Goal: Task Accomplishment & Management: Use online tool/utility

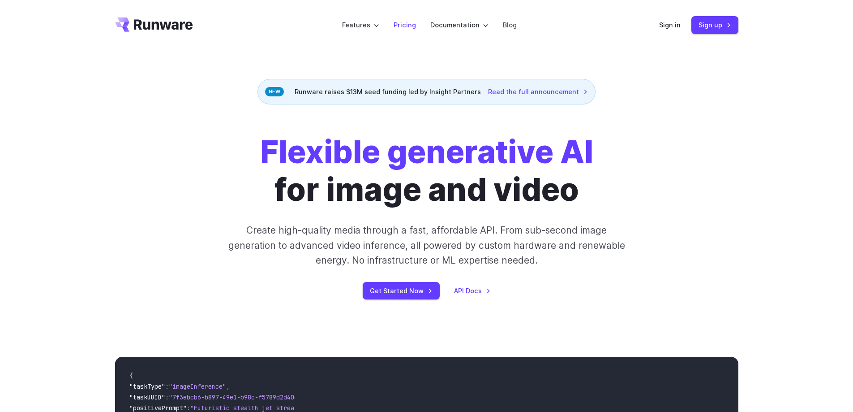
click at [410, 20] on link "Pricing" at bounding box center [405, 25] width 22 height 10
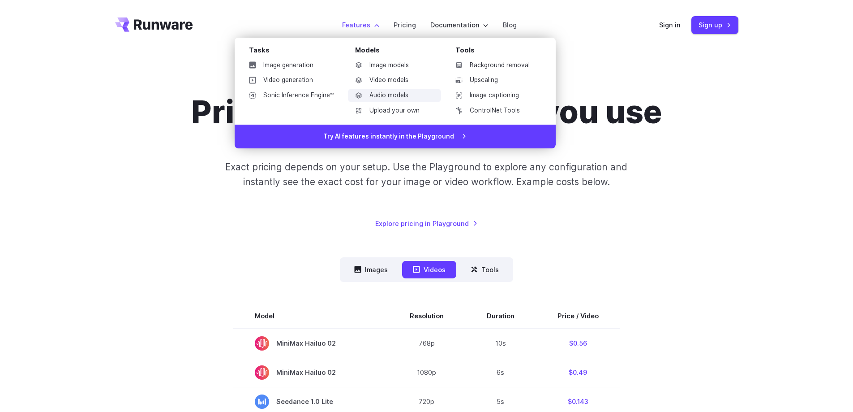
click at [385, 95] on link "Audio models" at bounding box center [394, 95] width 93 height 13
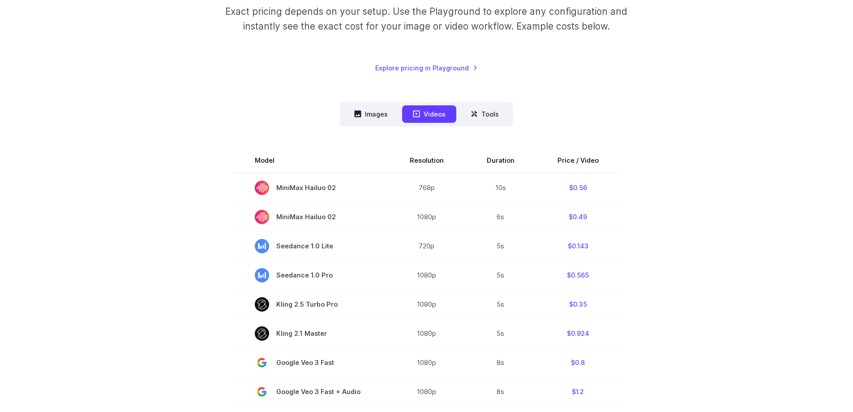
scroll to position [179, 0]
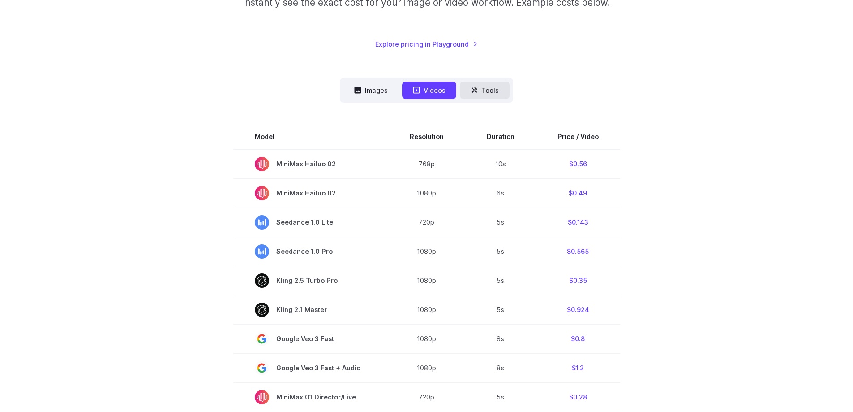
click at [488, 85] on button "Tools" at bounding box center [485, 90] width 50 height 17
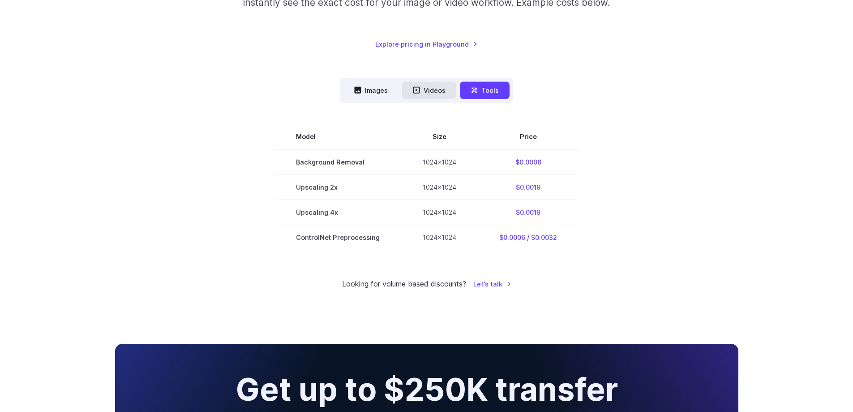
click at [429, 85] on button "Videos" at bounding box center [429, 90] width 54 height 17
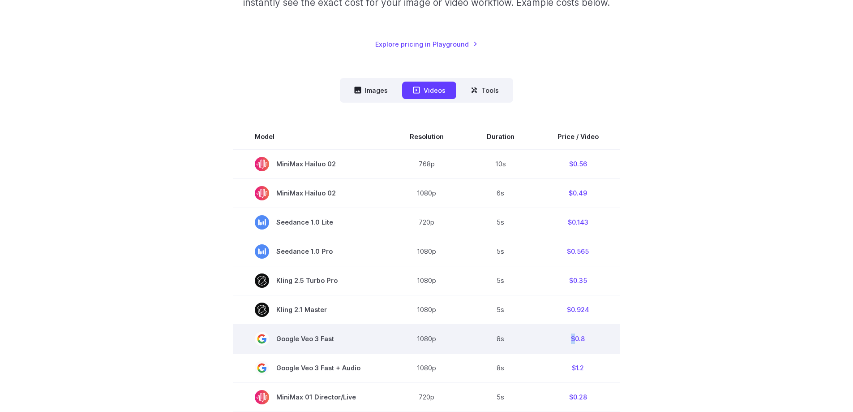
drag, startPoint x: 572, startPoint y: 340, endPoint x: 500, endPoint y: 341, distance: 72.1
click at [565, 341] on td "$0.8" at bounding box center [578, 338] width 84 height 29
click at [322, 336] on span "Google Veo 3 Fast" at bounding box center [311, 339] width 112 height 14
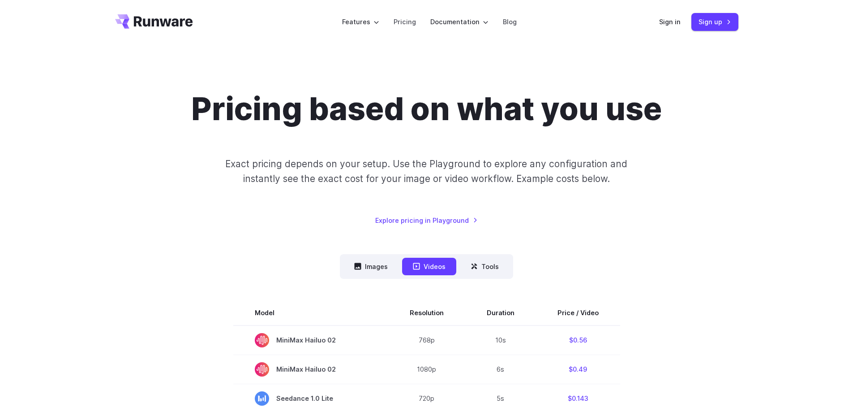
scroll to position [0, 0]
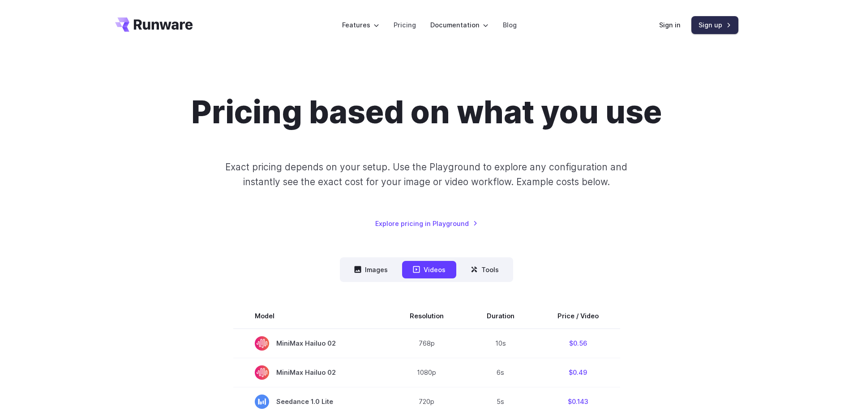
click at [711, 26] on link "Sign up" at bounding box center [715, 24] width 47 height 17
click at [668, 29] on link "Sign in" at bounding box center [670, 25] width 22 height 10
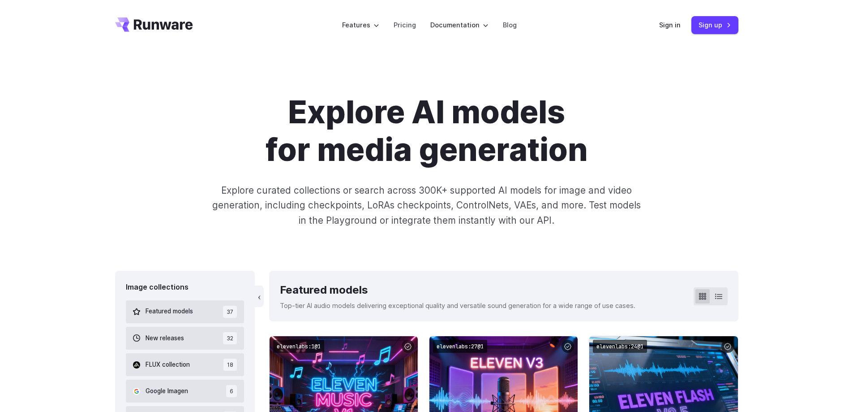
click at [156, 25] on icon "Go to /" at bounding box center [154, 24] width 78 height 14
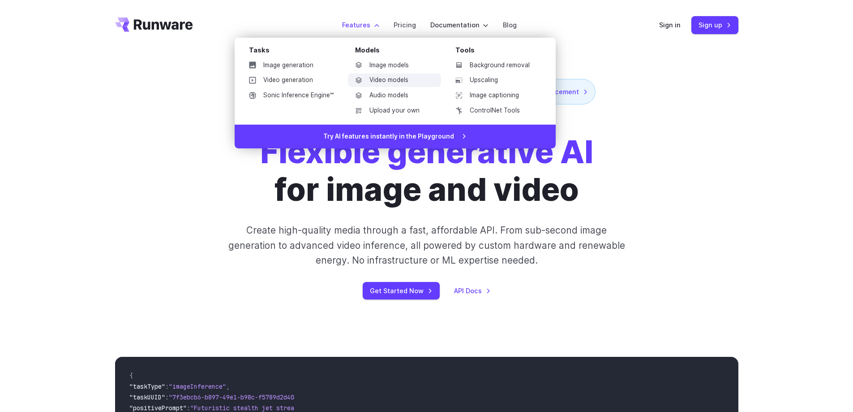
click at [386, 82] on link "Video models" at bounding box center [394, 79] width 93 height 13
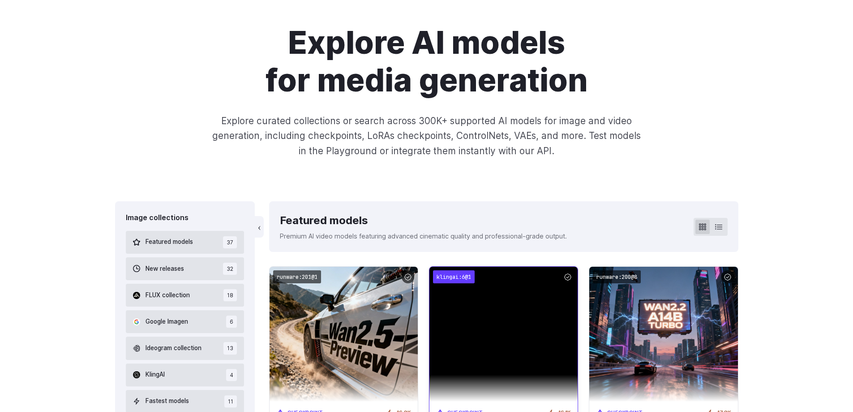
scroll to position [224, 0]
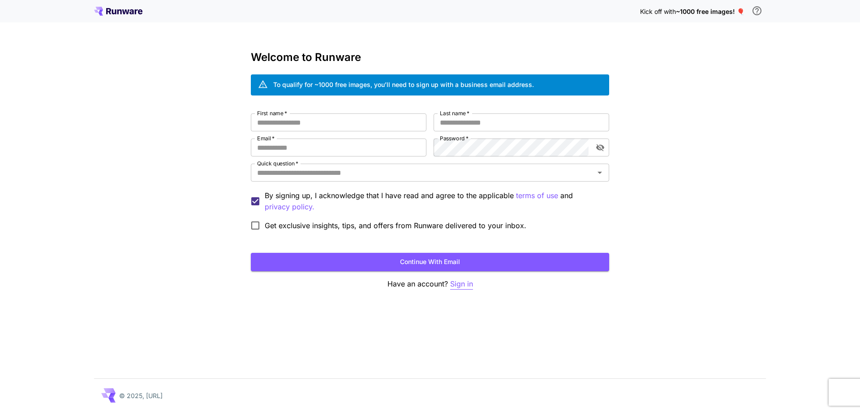
click at [461, 286] on p "Sign in" at bounding box center [461, 283] width 23 height 11
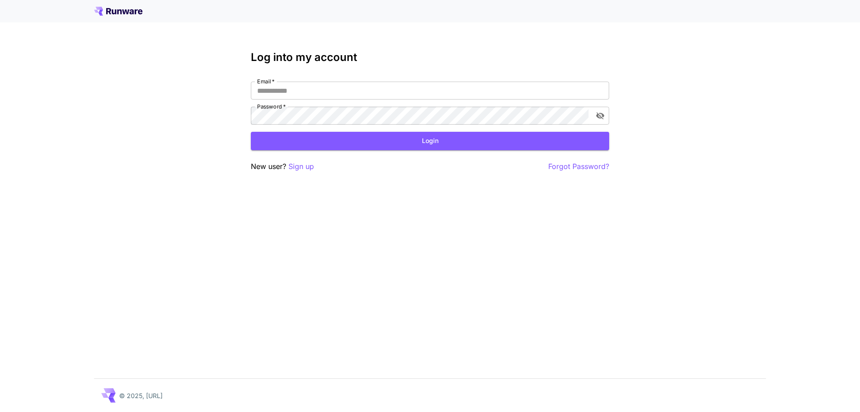
click at [117, 9] on icon at bounding box center [118, 11] width 48 height 9
click at [122, 8] on icon at bounding box center [118, 11] width 48 height 9
click at [302, 167] on p "Sign up" at bounding box center [302, 166] width 26 height 11
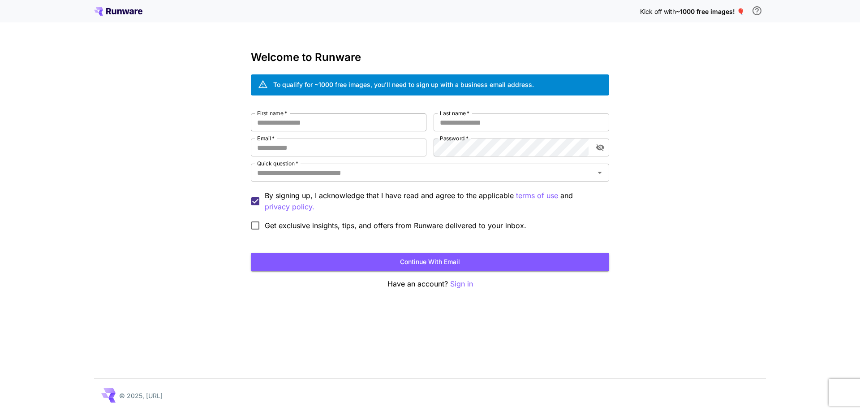
click at [309, 121] on input "First name   *" at bounding box center [339, 122] width 176 height 18
click at [303, 121] on input "First name   *" at bounding box center [339, 122] width 176 height 18
type input "*****"
type input "*"
type input "**"
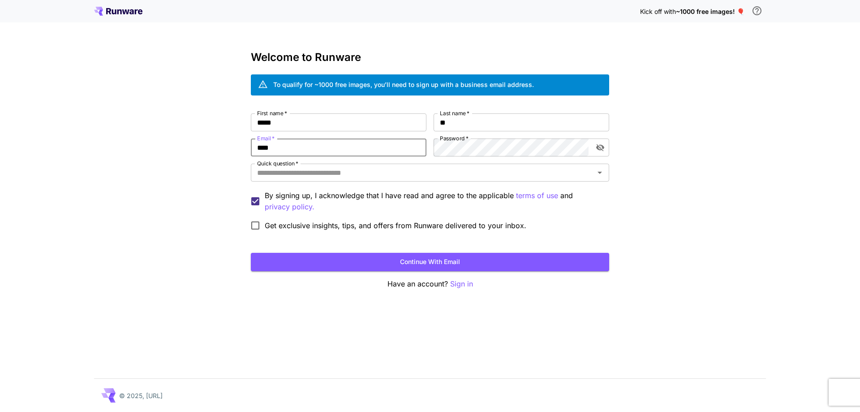
type input "**********"
click at [308, 172] on input "Quick question   *" at bounding box center [423, 172] width 338 height 13
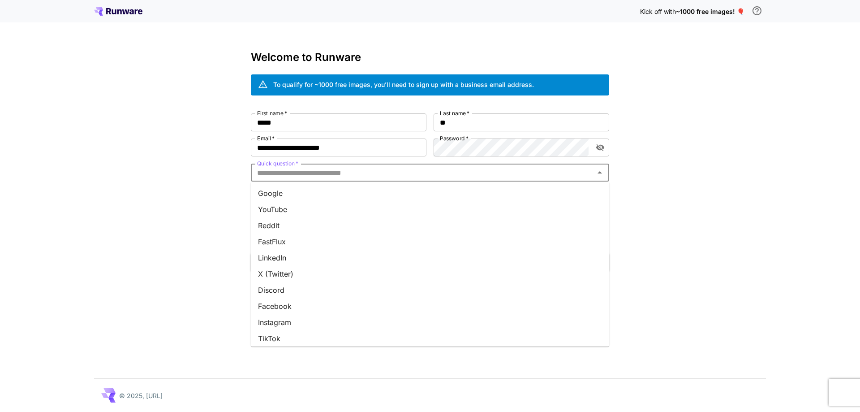
click at [287, 274] on li "X (Twitter)" at bounding box center [430, 274] width 358 height 16
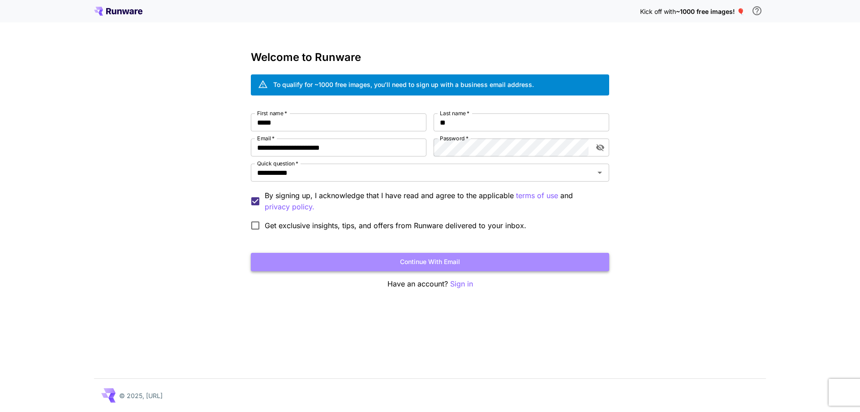
click at [436, 261] on button "Continue with email" at bounding box center [430, 262] width 358 height 18
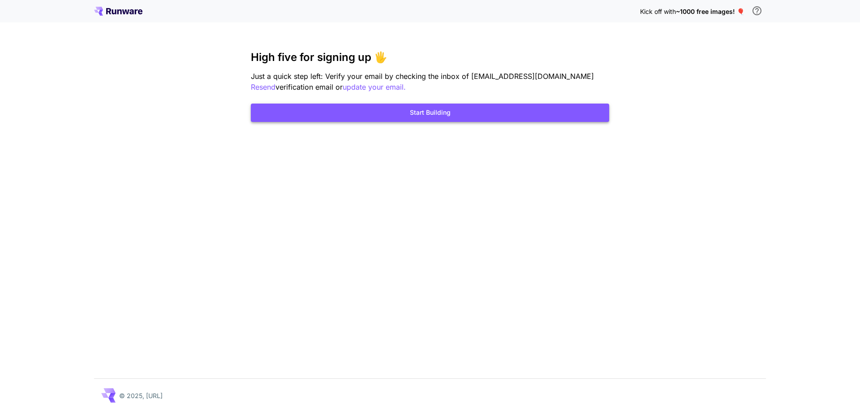
click at [437, 111] on button "Start Building" at bounding box center [430, 112] width 358 height 18
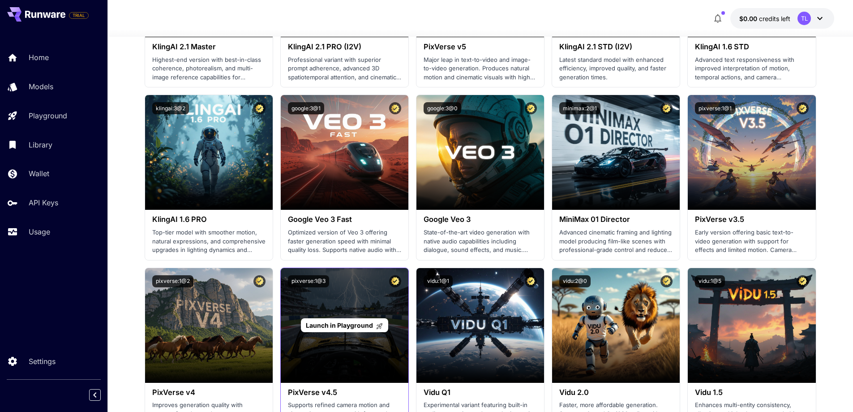
scroll to position [403, 0]
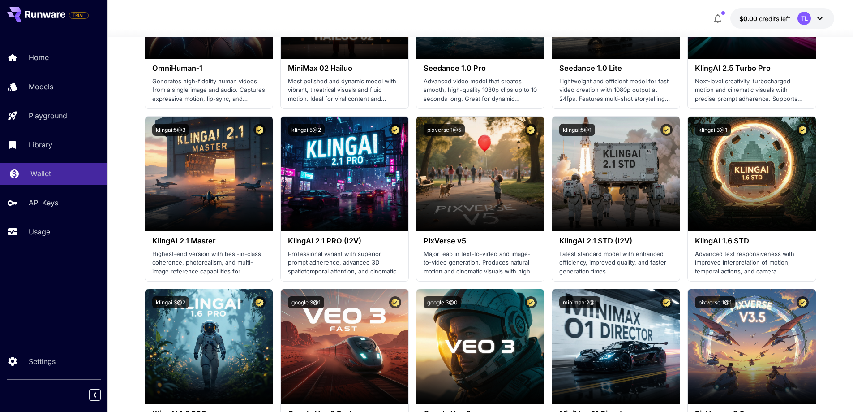
click at [30, 172] on p "Wallet" at bounding box center [40, 173] width 21 height 11
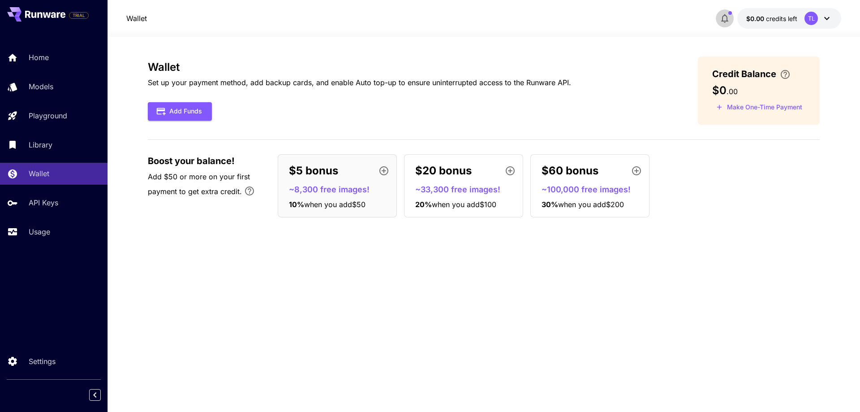
click at [720, 13] on icon "button" at bounding box center [725, 18] width 11 height 11
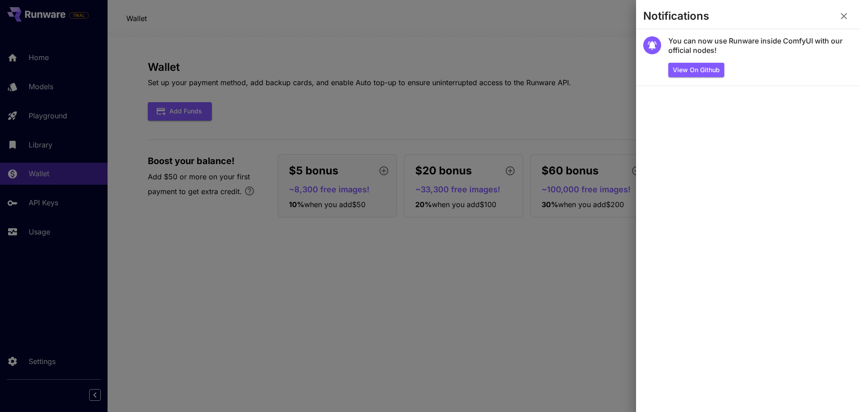
click at [433, 327] on div at bounding box center [430, 206] width 860 height 412
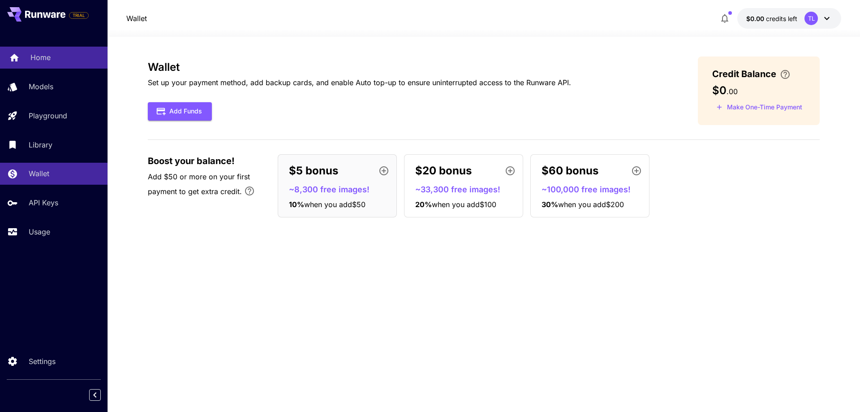
click at [47, 58] on p "Home" at bounding box center [40, 57] width 20 height 11
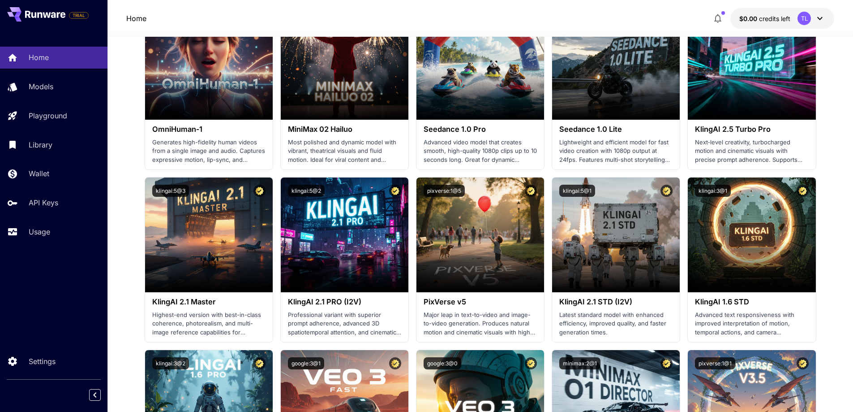
scroll to position [314, 0]
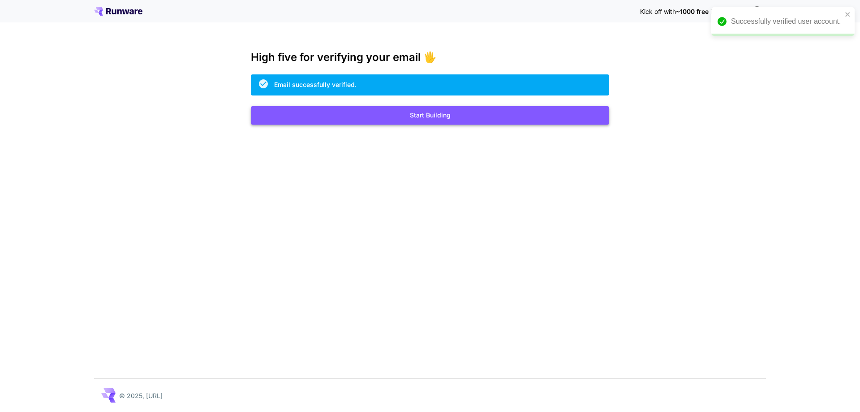
click at [413, 112] on button "Start Building" at bounding box center [430, 115] width 358 height 18
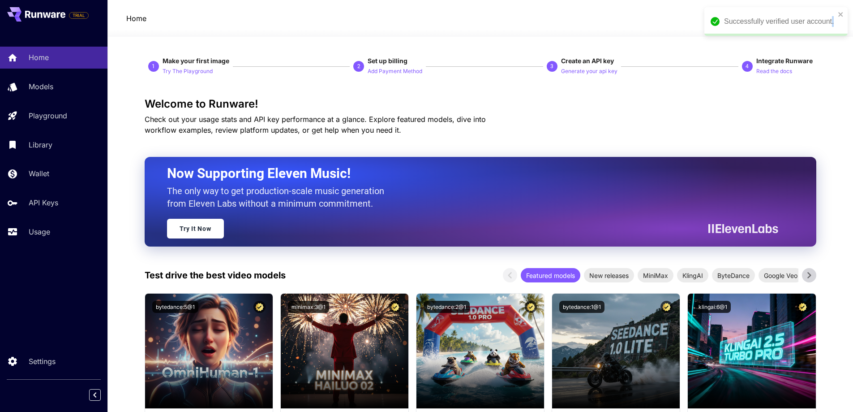
click at [836, 14] on div "Successfully verified user account." at bounding box center [773, 21] width 130 height 16
click at [844, 14] on icon "close" at bounding box center [841, 14] width 6 height 7
click at [754, 17] on span "$2.00" at bounding box center [750, 19] width 20 height 8
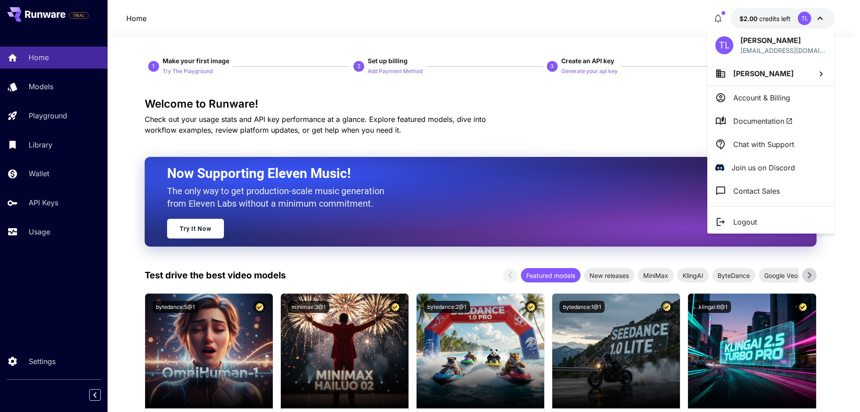
click at [554, 117] on div at bounding box center [430, 206] width 860 height 412
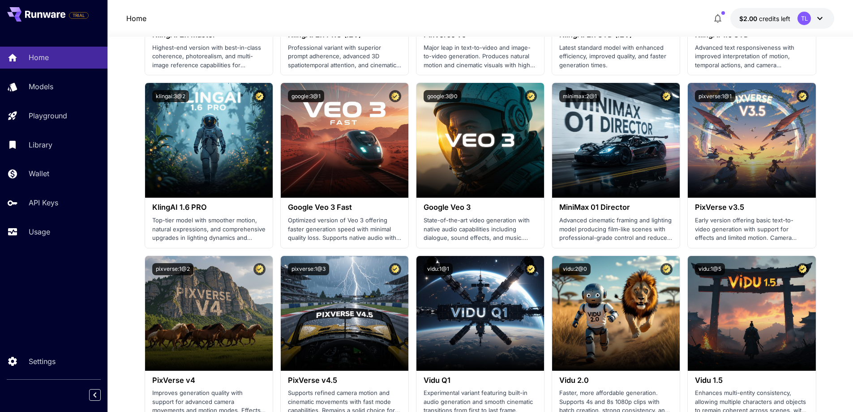
scroll to position [582, 0]
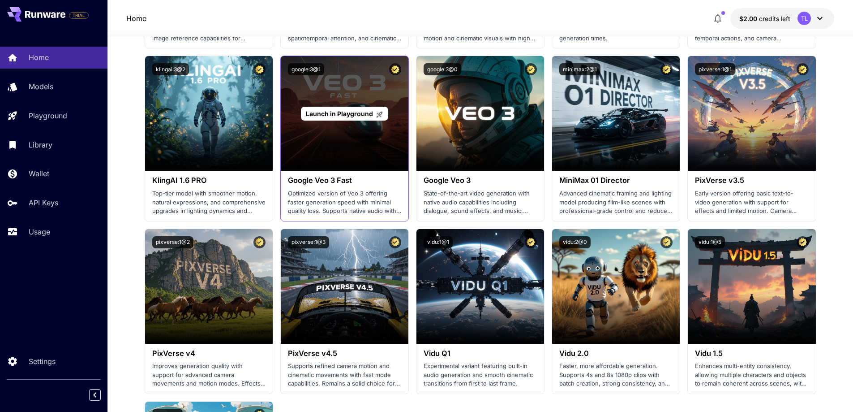
click at [327, 156] on div "Launch in Playground" at bounding box center [345, 113] width 128 height 115
click at [344, 113] on span "Launch in Playground" at bounding box center [339, 114] width 67 height 8
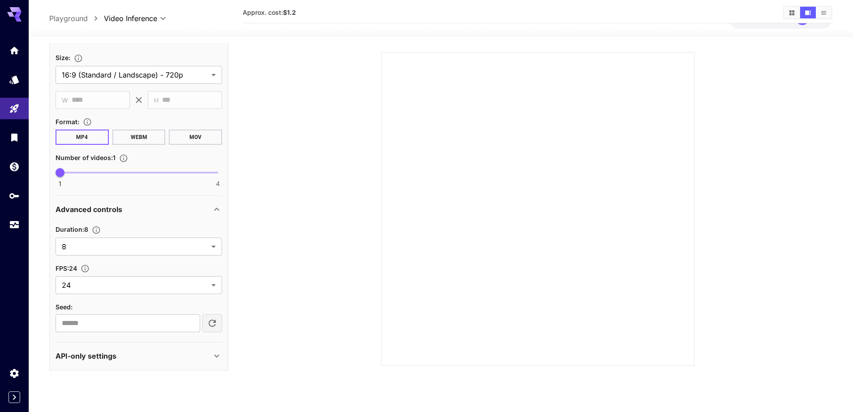
scroll to position [45, 0]
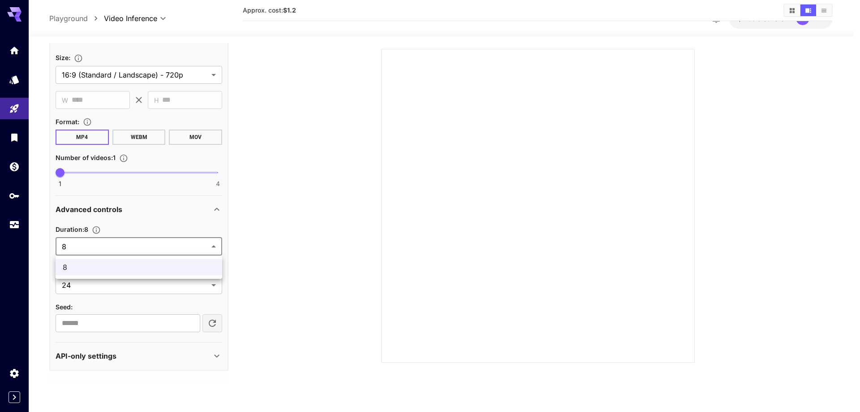
click at [159, 241] on body "**********" at bounding box center [430, 196] width 860 height 483
click at [159, 241] on div at bounding box center [430, 206] width 860 height 412
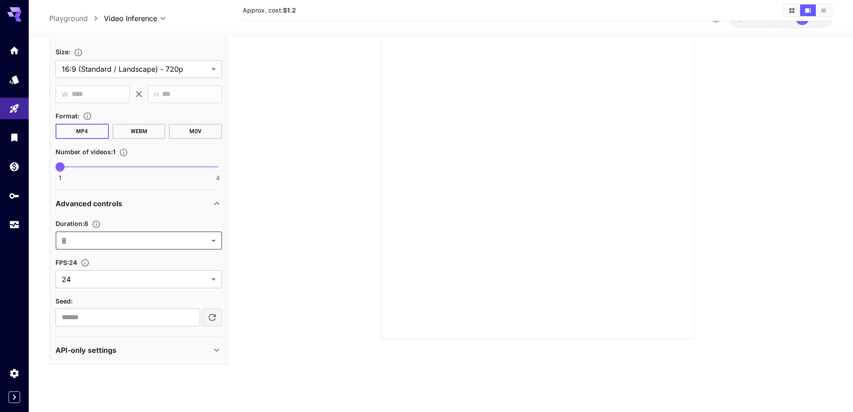
scroll to position [71, 0]
click at [326, 258] on section at bounding box center [538, 168] width 512 height 335
click at [212, 347] on icon at bounding box center [216, 347] width 11 height 11
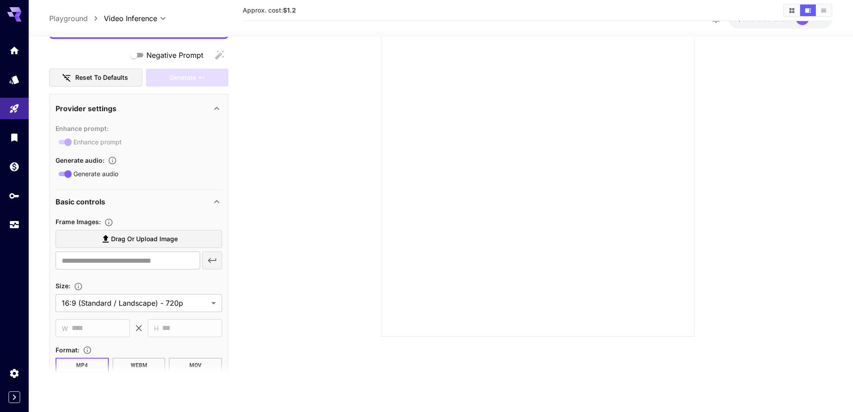
scroll to position [104, 0]
click at [114, 159] on icon "button" at bounding box center [112, 161] width 9 height 9
click at [189, 160] on div "Generate audio :" at bounding box center [139, 160] width 167 height 11
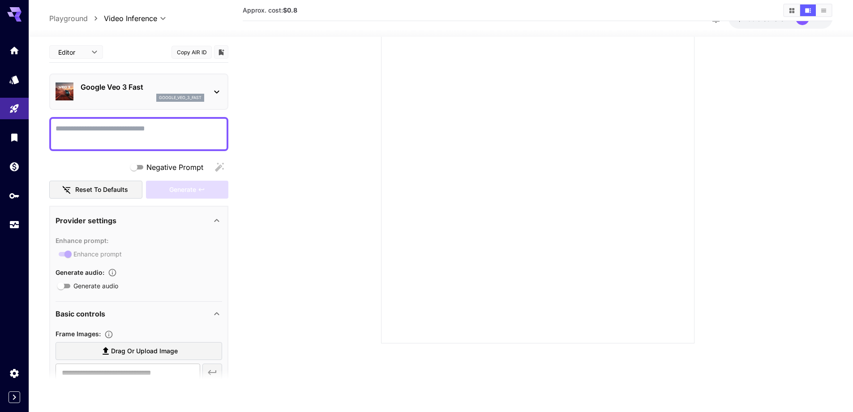
scroll to position [0, 0]
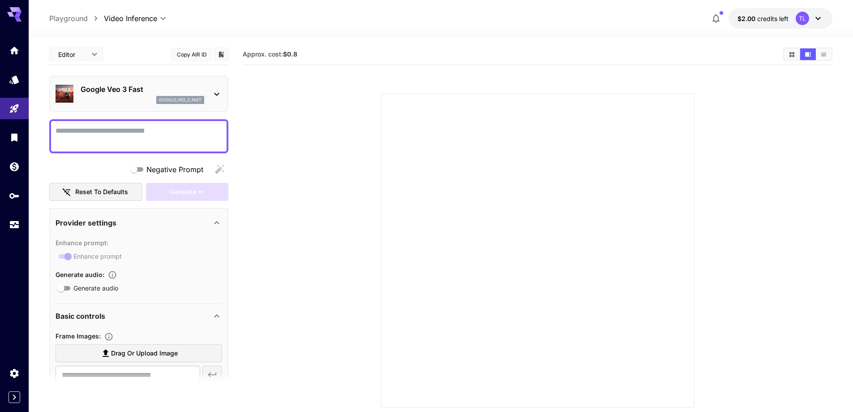
click at [17, 18] on icon at bounding box center [17, 19] width 7 height 5
